Goal: Transaction & Acquisition: Purchase product/service

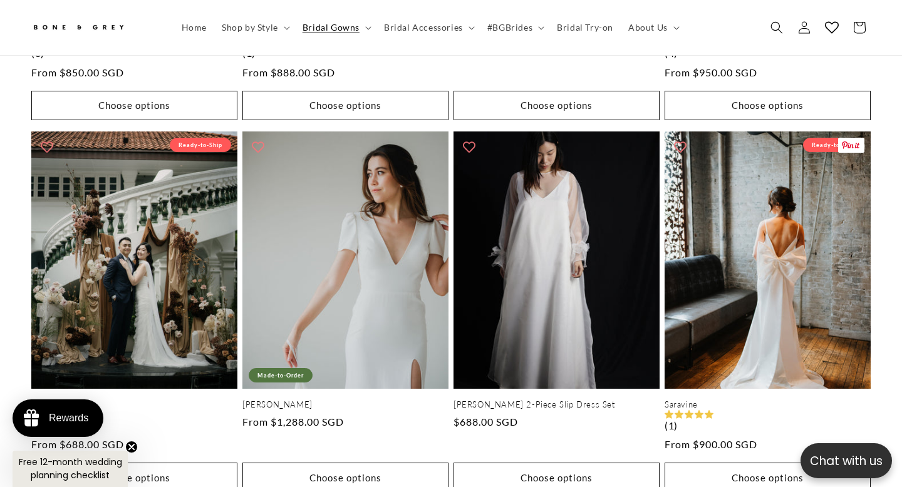
scroll to position [1436, 0]
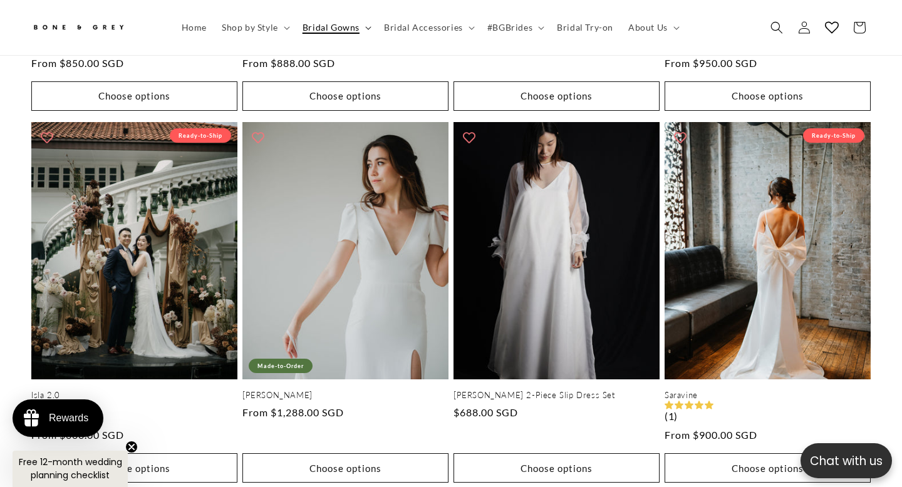
click at [363, 24] on summary "Bridal Gowns" at bounding box center [335, 27] width 81 height 26
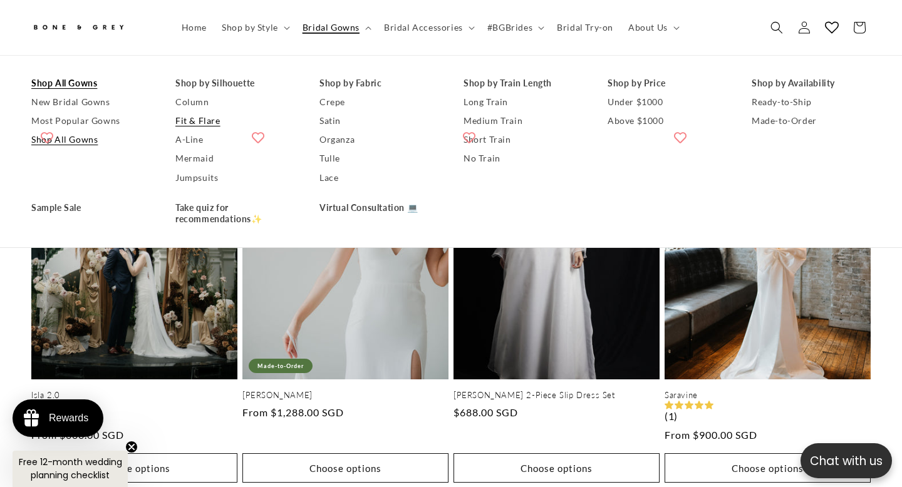
click at [203, 120] on link "Fit & Flare" at bounding box center [234, 120] width 119 height 19
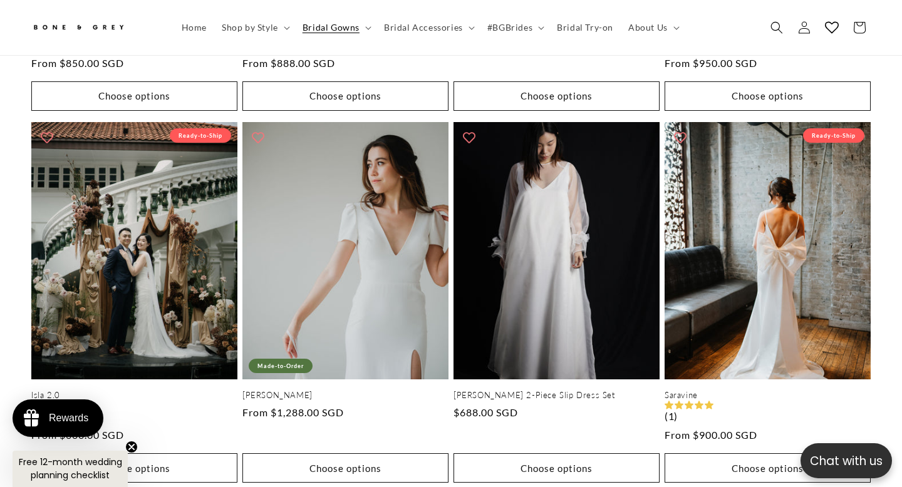
scroll to position [0, 304]
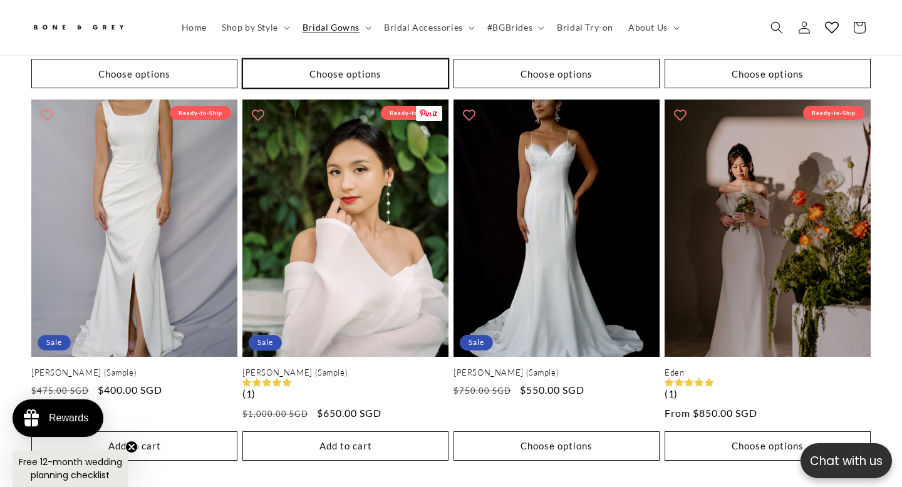
scroll to position [1727, 0]
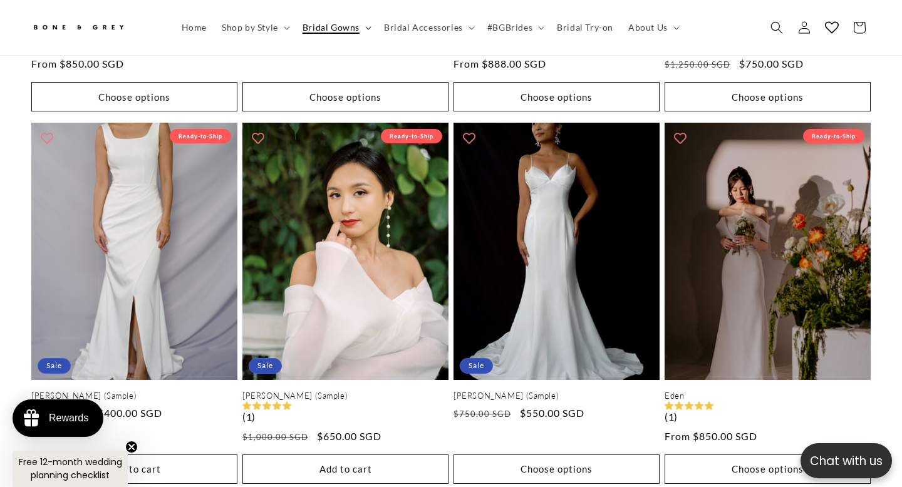
click at [365, 27] on icon at bounding box center [368, 28] width 6 height 4
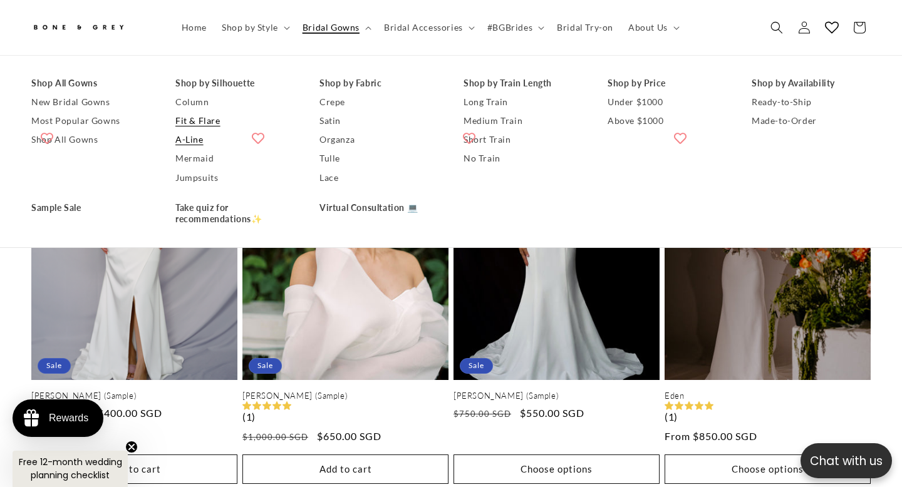
click at [200, 140] on link "A-Line" at bounding box center [234, 140] width 119 height 19
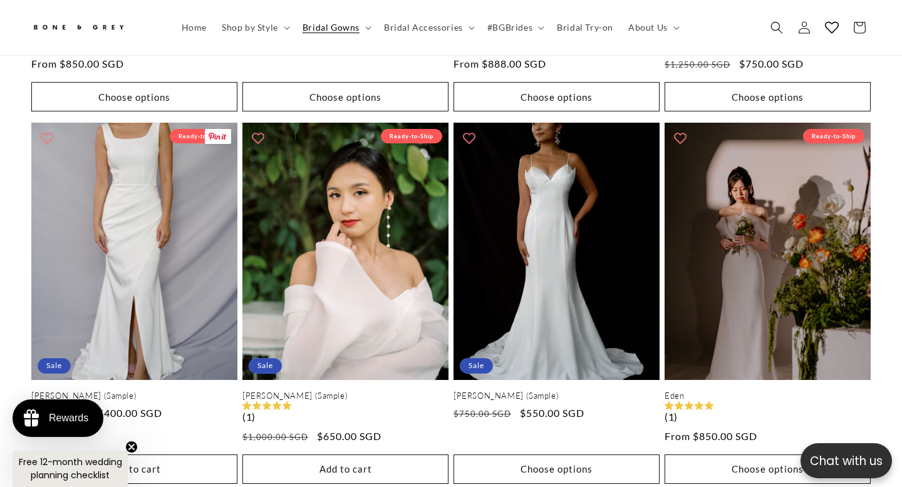
scroll to position [0, 0]
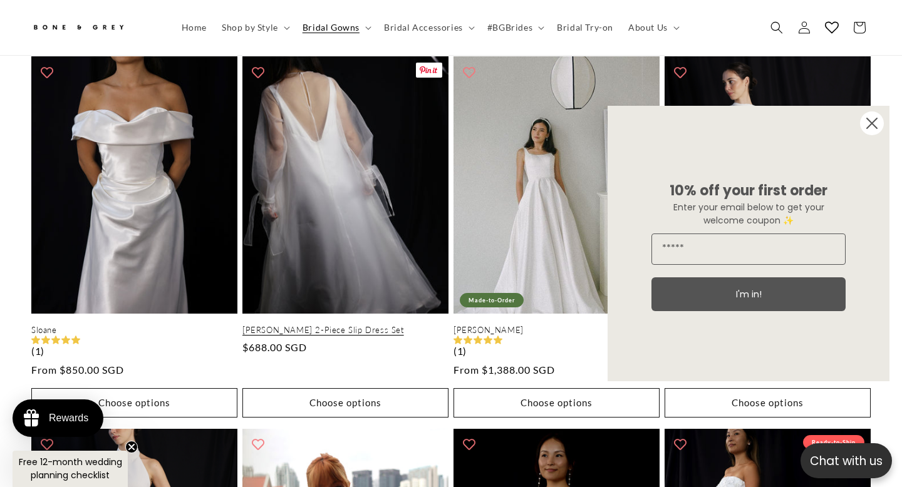
scroll to position [691, 0]
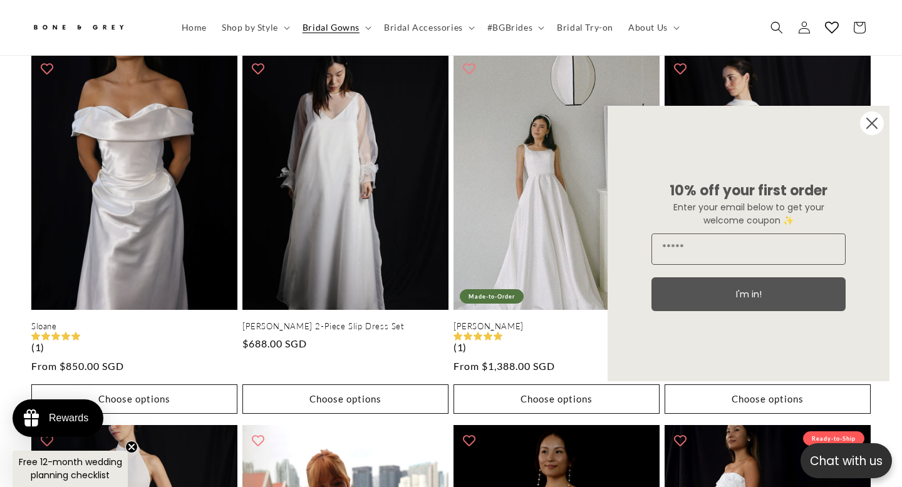
click at [867, 120] on circle "Close dialog" at bounding box center [872, 123] width 24 height 24
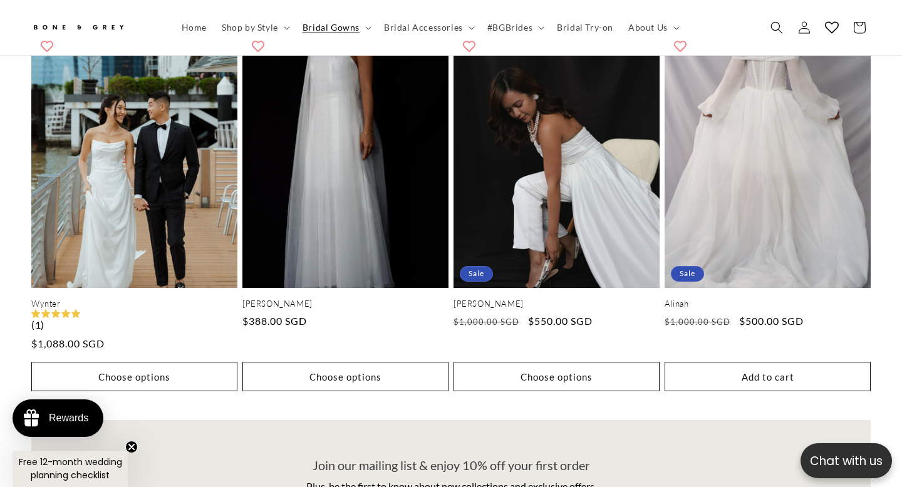
scroll to position [1453, 0]
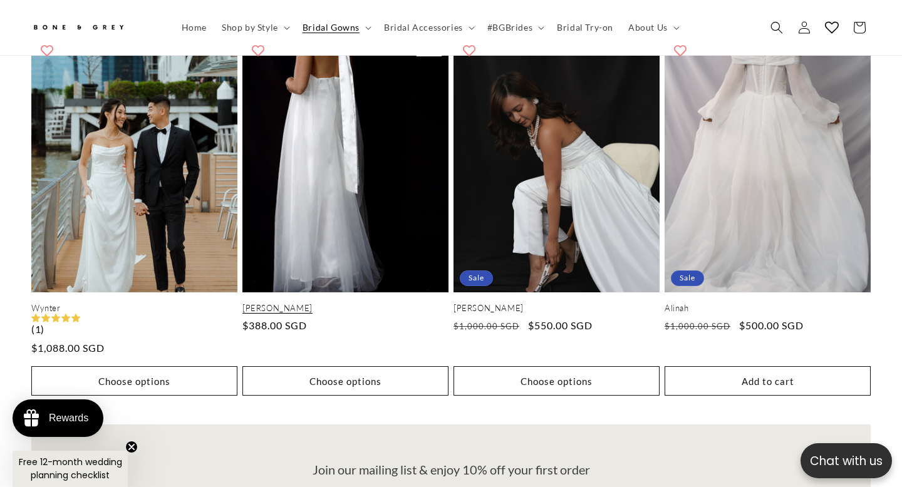
click at [380, 303] on link "Riley" at bounding box center [345, 308] width 206 height 11
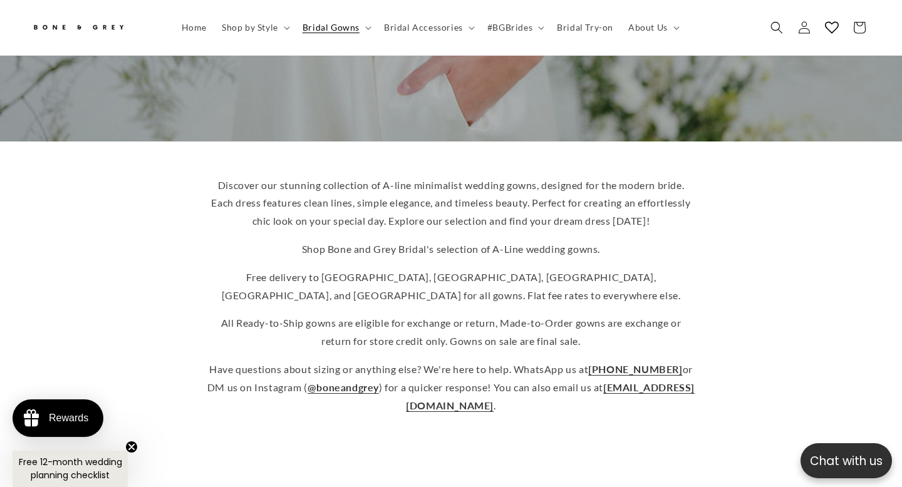
scroll to position [229, 0]
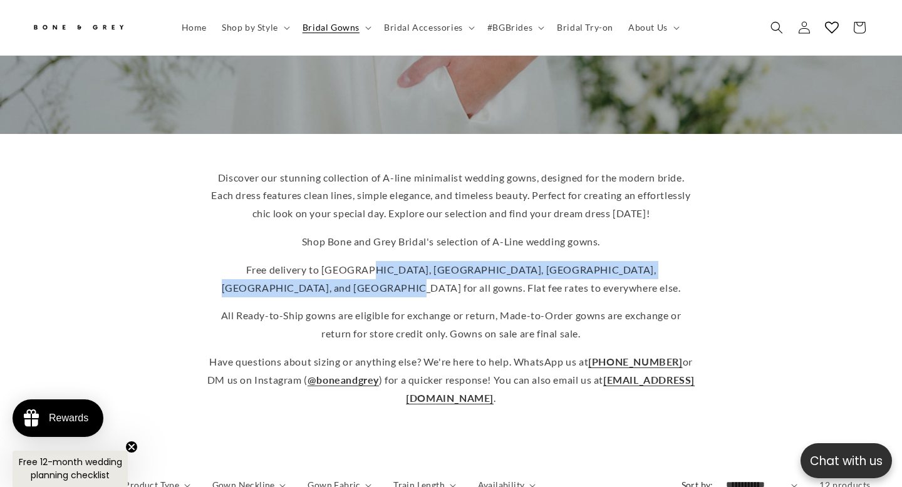
drag, startPoint x: 330, startPoint y: 251, endPoint x: 488, endPoint y: 269, distance: 158.7
click at [488, 269] on p "Free delivery to [GEOGRAPHIC_DATA], [GEOGRAPHIC_DATA], [GEOGRAPHIC_DATA], [GEOG…" at bounding box center [451, 279] width 488 height 36
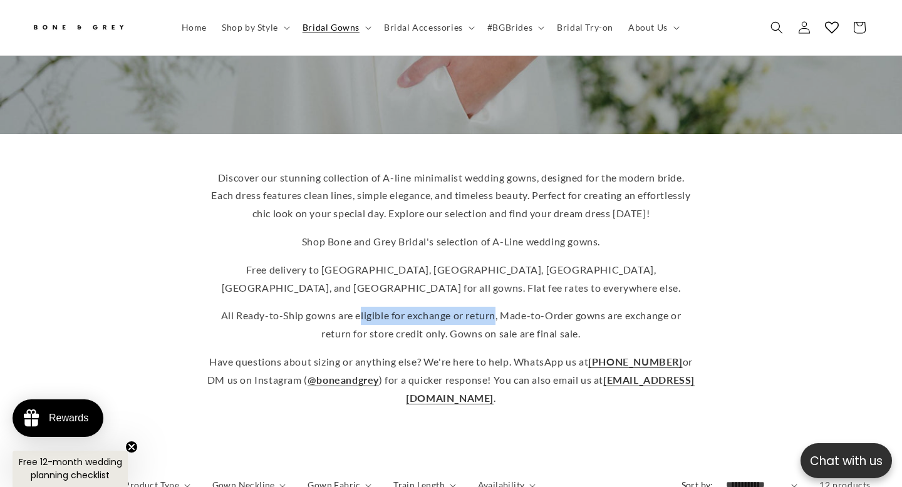
scroll to position [0, 609]
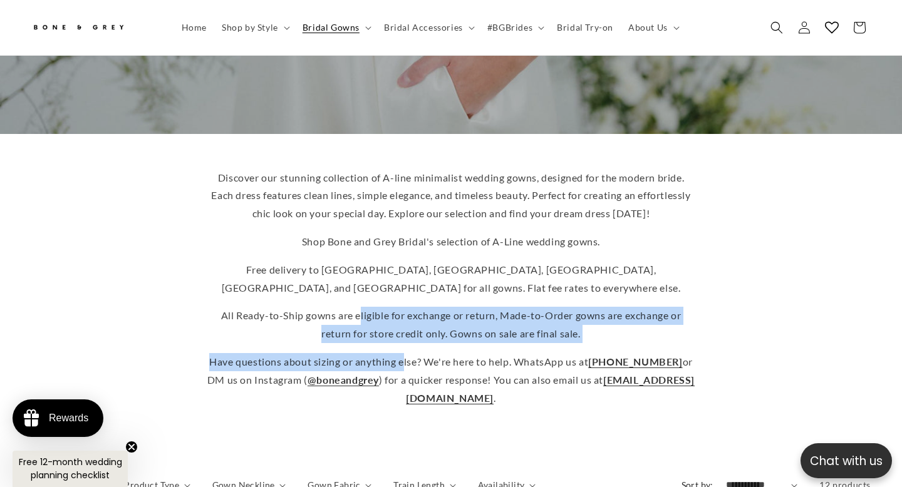
drag, startPoint x: 408, startPoint y: 290, endPoint x: 406, endPoint y: 331, distance: 40.7
click at [407, 331] on div "Discover our stunning collection of A-line minimalist wedding gowns, designed f…" at bounding box center [451, 288] width 488 height 239
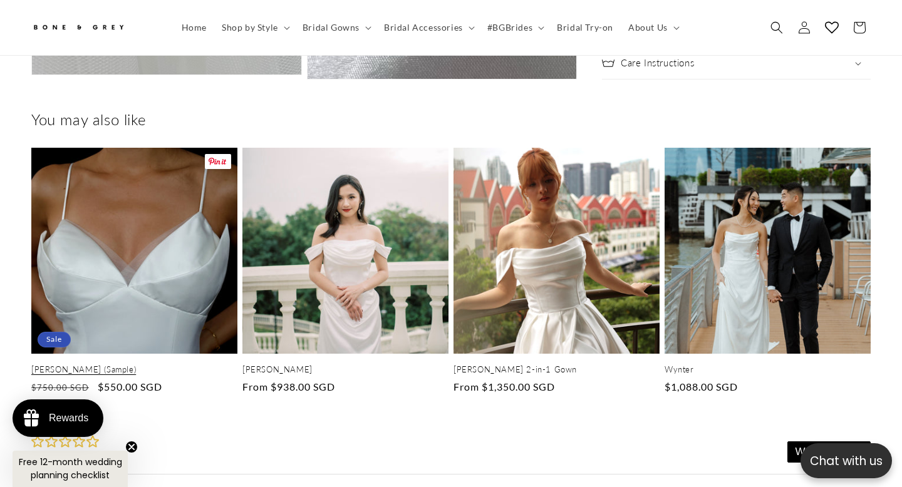
scroll to position [2929, 0]
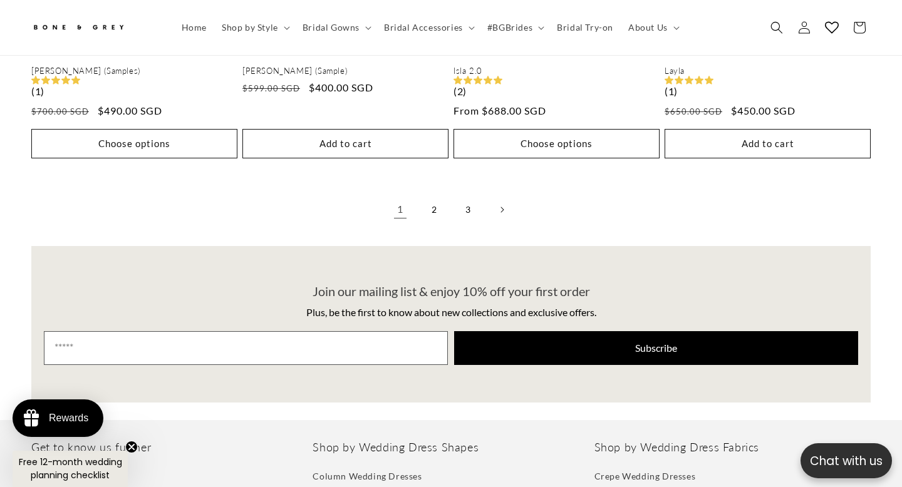
scroll to position [2783, 0]
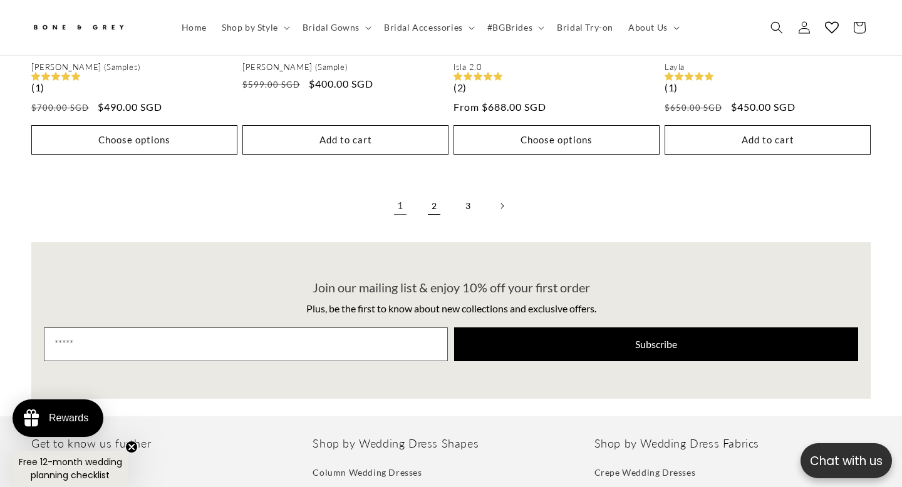
click at [430, 192] on link "2" at bounding box center [434, 206] width 28 height 28
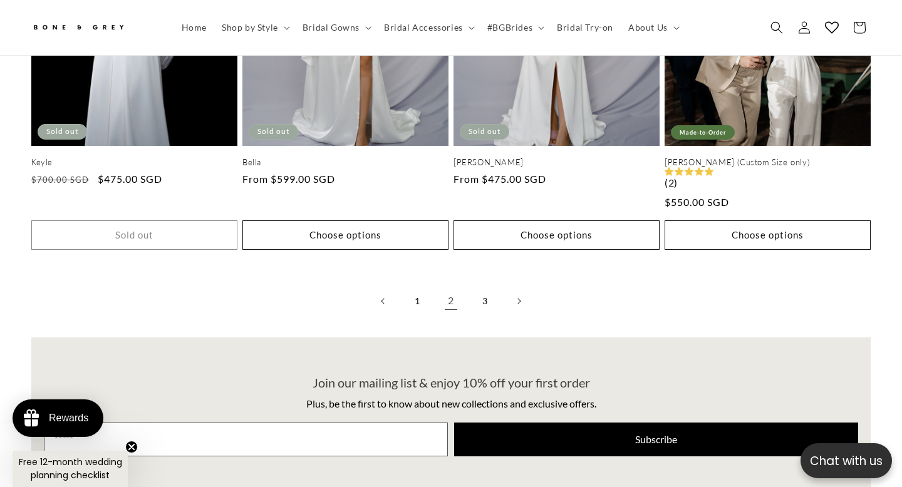
scroll to position [2675, 0]
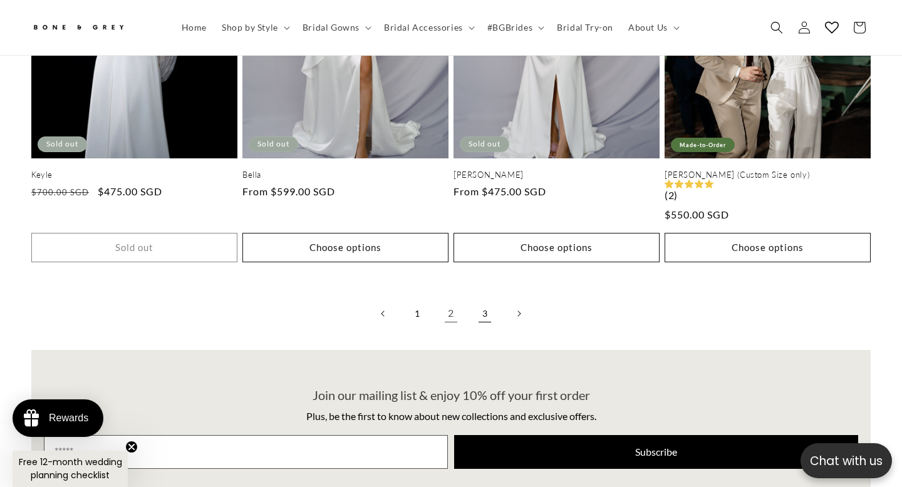
click at [478, 300] on link "3" at bounding box center [485, 314] width 28 height 28
